Goal: Information Seeking & Learning: Compare options

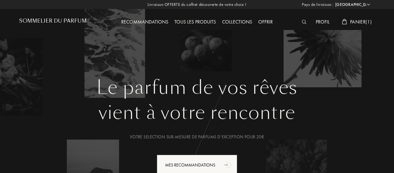
select select "FR"
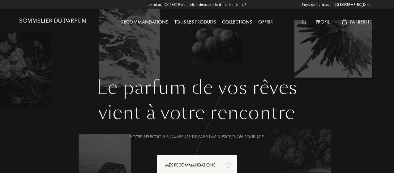
click at [353, 21] on span "Panier ( 1 )" at bounding box center [361, 22] width 22 height 6
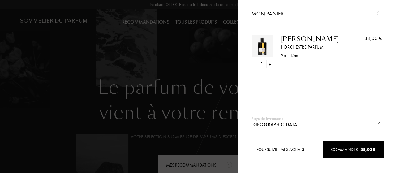
click at [305, 39] on div "[PERSON_NAME]" at bounding box center [315, 38] width 68 height 7
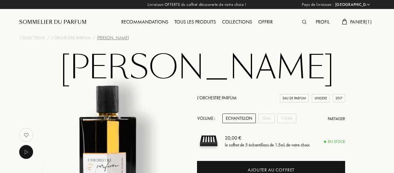
select select "FR"
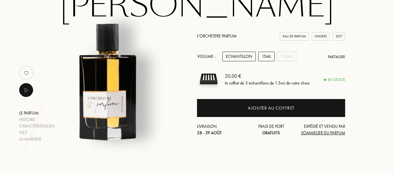
click at [264, 57] on div "15mL" at bounding box center [266, 57] width 16 height 10
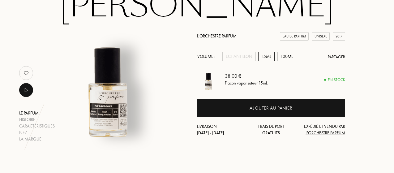
click at [288, 57] on div "100mL" at bounding box center [286, 57] width 19 height 10
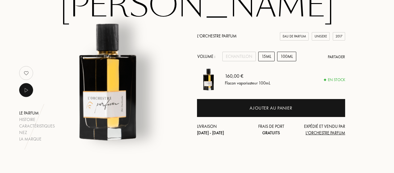
click at [269, 56] on div "15mL" at bounding box center [266, 57] width 16 height 10
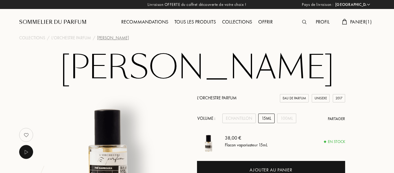
click at [321, 22] on div "Profil" at bounding box center [323, 22] width 20 height 8
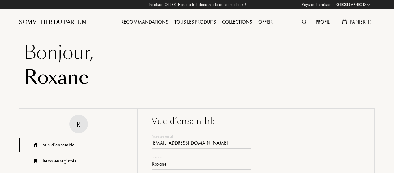
select select "FR"
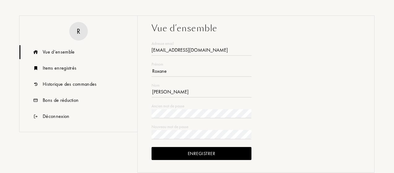
scroll to position [93, 0]
click at [64, 66] on div "Items enregistrés" at bounding box center [60, 67] width 34 height 7
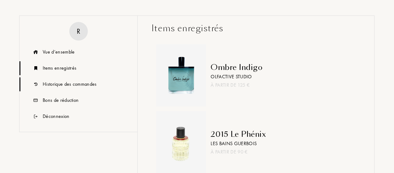
click at [76, 83] on div "Historique des commandes" at bounding box center [70, 83] width 54 height 7
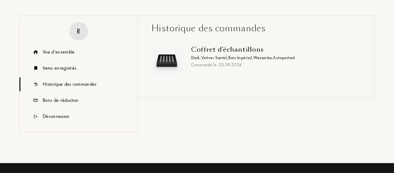
click at [236, 57] on span "Bois Impérial ," at bounding box center [240, 58] width 25 height 6
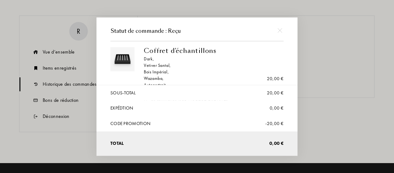
scroll to position [0, 0]
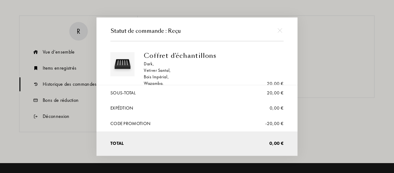
click at [162, 78] on div "Bois Impérial ," at bounding box center [211, 77] width 135 height 6
click at [355, 45] on div at bounding box center [198, 86] width 396 height 173
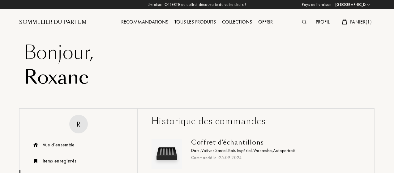
click at [302, 22] on img at bounding box center [304, 22] width 4 height 4
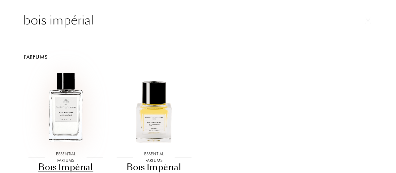
type input "bois impérial"
click at [74, 115] on img at bounding box center [66, 108] width 80 height 80
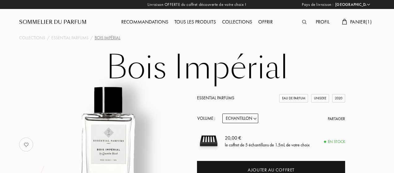
select select "FR"
click at [242, 114] on select "Echantillon 10mL 100mL 150mL" at bounding box center [241, 119] width 36 height 10
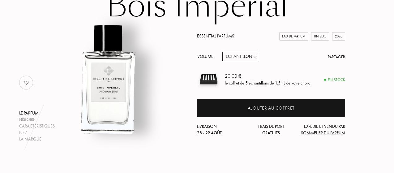
scroll to position [62, 0]
select select "1"
click at [223, 52] on select "Echantillon 10mL 100mL 150mL" at bounding box center [241, 57] width 36 height 10
select select "1"
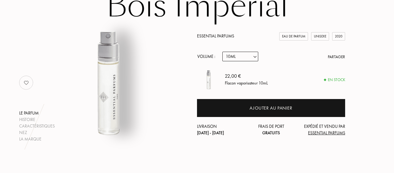
click at [255, 57] on select "Echantillon 10mL 100mL 150mL" at bounding box center [241, 57] width 36 height 10
select select "2"
click at [223, 52] on select "Echantillon 10mL 100mL 150mL" at bounding box center [241, 57] width 36 height 10
select select "2"
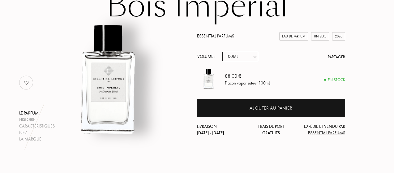
click at [254, 61] on select "Echantillon 10mL 100mL 150mL" at bounding box center [241, 57] width 36 height 10
select select "1"
click at [223, 52] on select "Echantillon 10mL 100mL 150mL" at bounding box center [241, 57] width 36 height 10
select select "1"
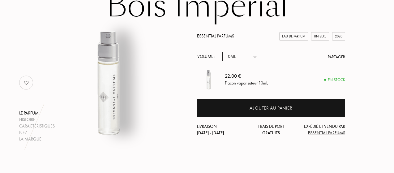
click at [282, 65] on div "Essential Parfums Eau de Parfum Unisexe 2020 Volume : Echantillon 10mL 100mL 15…" at bounding box center [271, 84] width 148 height 103
click at [247, 60] on select "Echantillon 10mL 100mL 150mL" at bounding box center [241, 57] width 36 height 10
select select "0"
click at [223, 52] on select "Echantillon 10mL 100mL 150mL" at bounding box center [241, 57] width 36 height 10
select select "0"
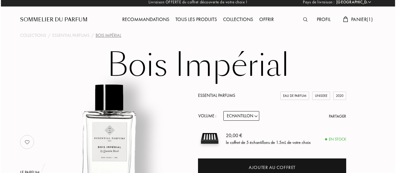
scroll to position [0, 0]
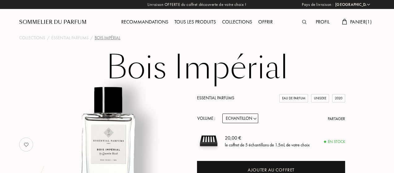
click at [303, 22] on img at bounding box center [304, 22] width 4 height 4
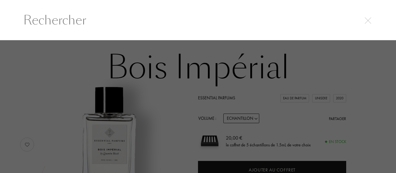
click at [261, 25] on input "text" at bounding box center [198, 20] width 375 height 19
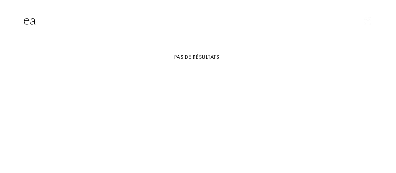
type input "e"
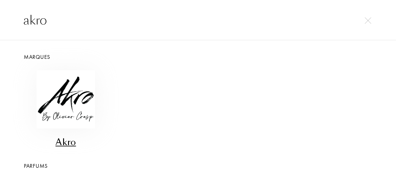
type input "akro"
click at [67, 103] on img at bounding box center [66, 99] width 58 height 58
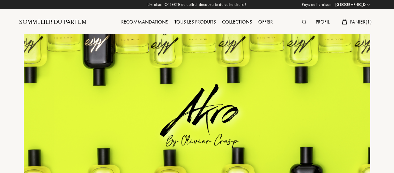
select select "FR"
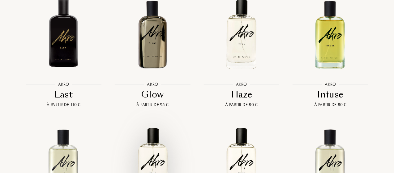
scroll to position [619, 0]
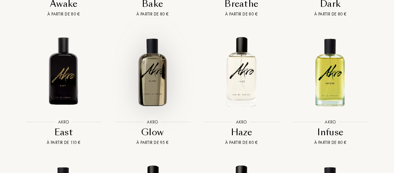
click at [147, 74] on img at bounding box center [153, 72] width 80 height 80
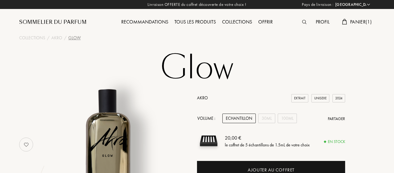
select select "FR"
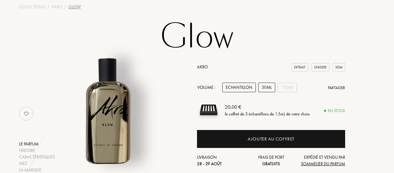
scroll to position [31, 0]
click at [266, 89] on div "30mL" at bounding box center [266, 88] width 17 height 10
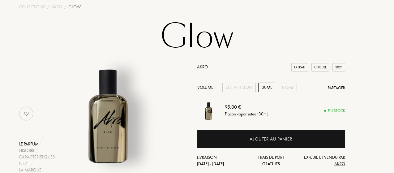
scroll to position [0, 0]
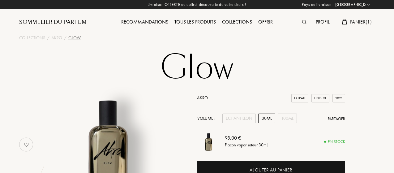
click at [320, 23] on div "Profil" at bounding box center [323, 22] width 20 height 8
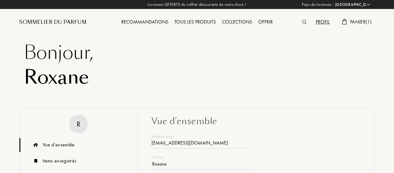
select select "FR"
click at [51, 157] on div "Items enregistrés" at bounding box center [60, 160] width 34 height 7
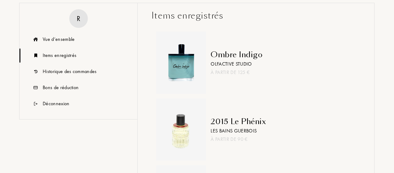
scroll to position [93, 0]
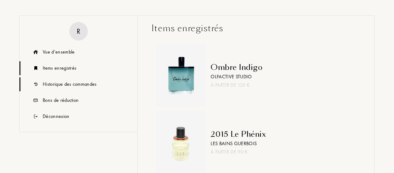
click at [79, 84] on div "Historique des commandes" at bounding box center [70, 83] width 54 height 7
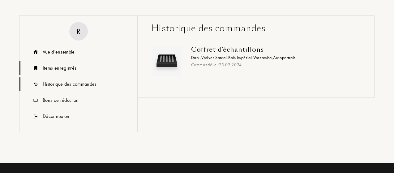
click at [64, 69] on div "Items enregistrés" at bounding box center [60, 67] width 34 height 7
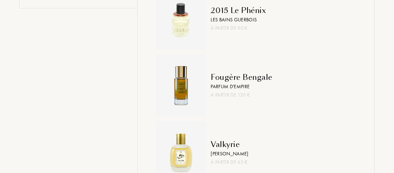
scroll to position [340, 0]
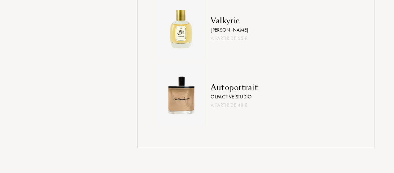
click at [226, 95] on div "Olfactive Studio" at bounding box center [234, 96] width 47 height 7
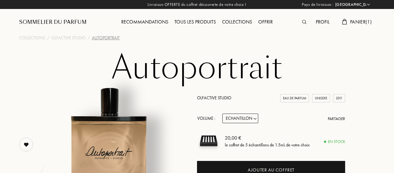
select select "FR"
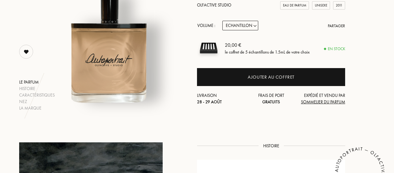
select select "1"
click at [223, 21] on select "Echantillon 15mL 50mL 100mL" at bounding box center [241, 26] width 36 height 10
select select "1"
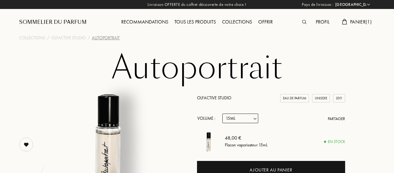
click at [197, 22] on div "Tous les produits" at bounding box center [195, 22] width 48 height 8
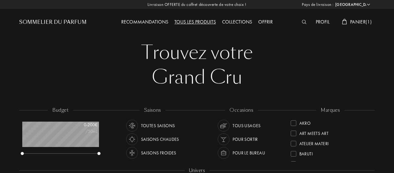
select select "FR"
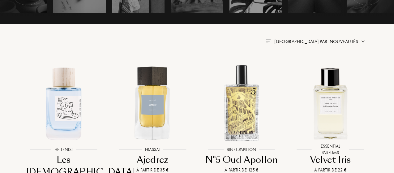
scroll to position [31, 77]
click at [337, 41] on span "[GEOGRAPHIC_DATA] par : Nouveautés" at bounding box center [317, 41] width 84 height 6
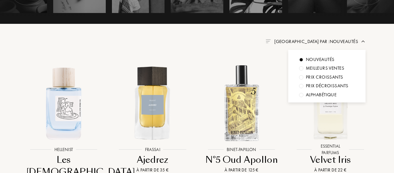
click at [327, 74] on div "Prix croissants" at bounding box center [324, 77] width 37 height 7
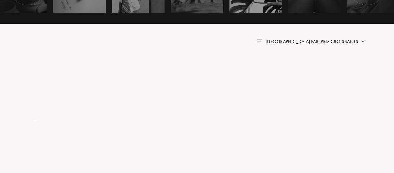
scroll to position [248, 0]
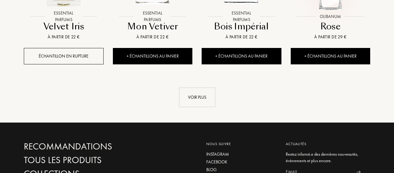
scroll to position [681, 0]
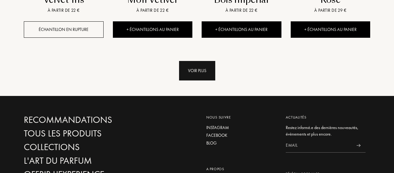
click at [201, 69] on div "Voir plus" at bounding box center [197, 70] width 36 height 19
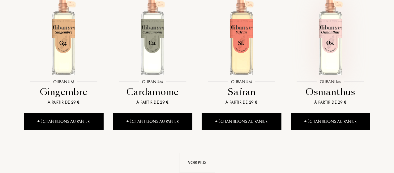
scroll to position [1083, 0]
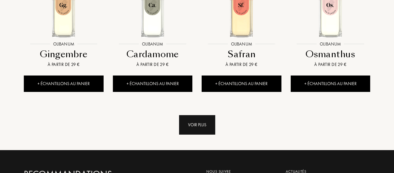
click at [201, 123] on div "Voir plus" at bounding box center [197, 124] width 36 height 19
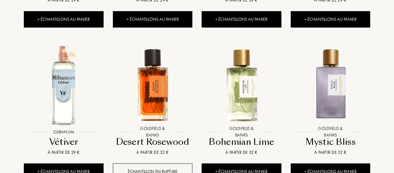
scroll to position [1331, 0]
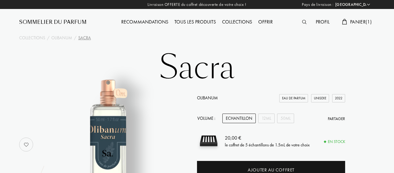
select select "FR"
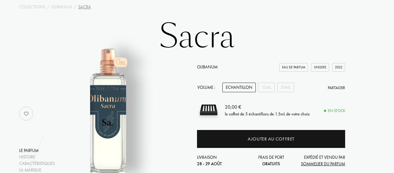
scroll to position [62, 0]
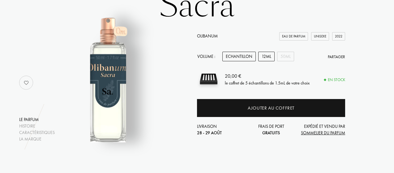
click at [263, 57] on div "12mL" at bounding box center [266, 57] width 16 height 10
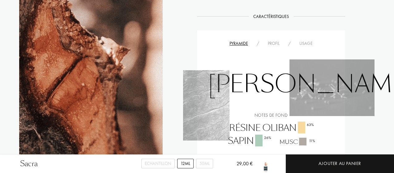
scroll to position [495, 0]
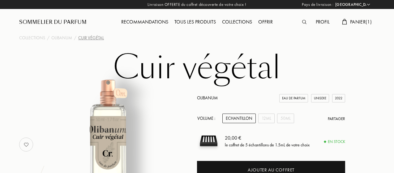
select select "FR"
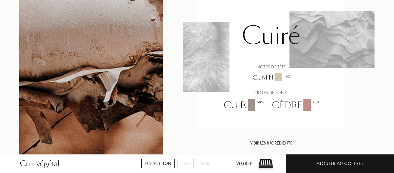
scroll to position [433, 0]
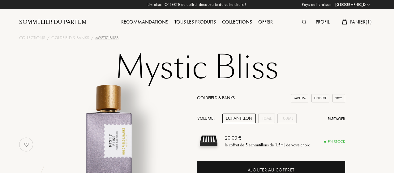
select select "FR"
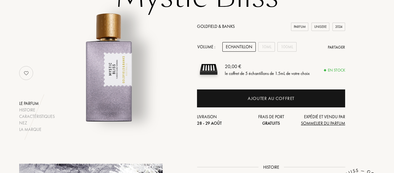
scroll to position [62, 0]
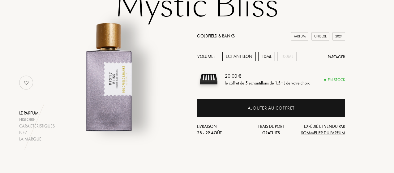
click at [265, 55] on div "10mL" at bounding box center [266, 57] width 17 height 10
